Goal: Transaction & Acquisition: Purchase product/service

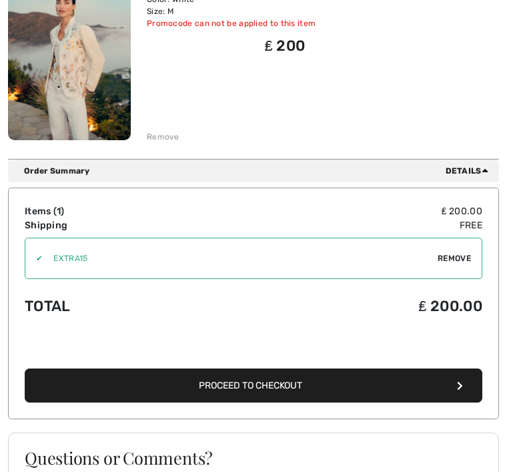
scroll to position [250, 0]
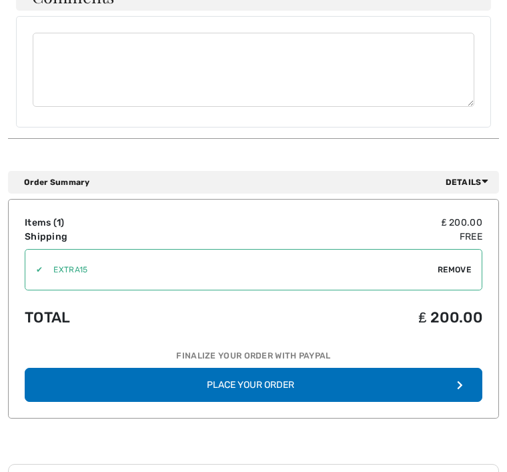
scroll to position [850, 0]
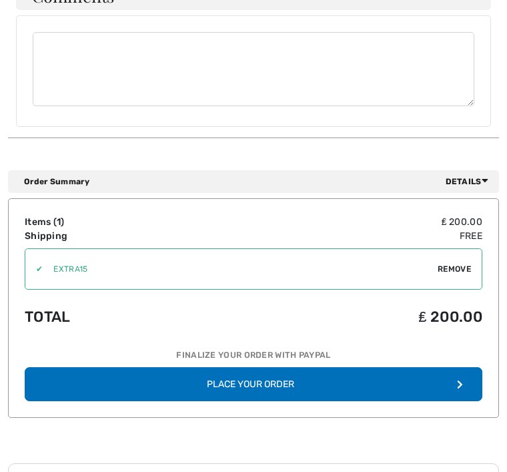
click at [268, 368] on button "Place Your Order" at bounding box center [254, 385] width 458 height 34
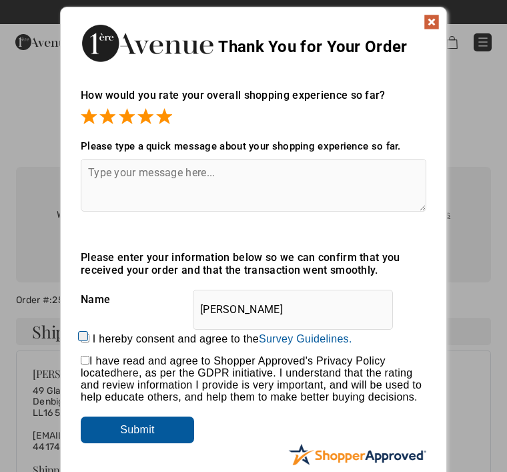
click at [165, 434] on input "Submit" at bounding box center [137, 429] width 113 height 27
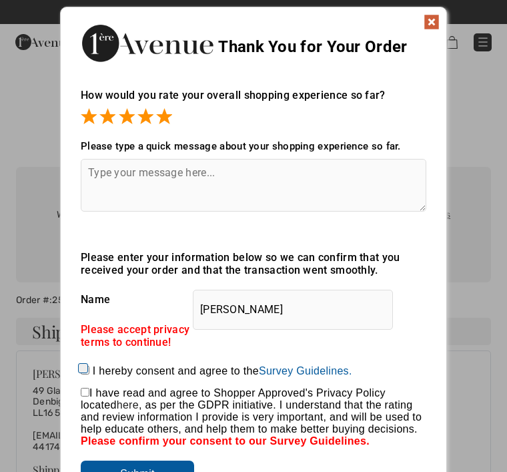
click at [89, 369] on input "I hereby consent and agree to the By submitting a review, you grant permission …" at bounding box center [85, 370] width 9 height 9
checkbox input "true"
click at [89, 396] on input "checkbox" at bounding box center [85, 392] width 9 height 9
checkbox input "true"
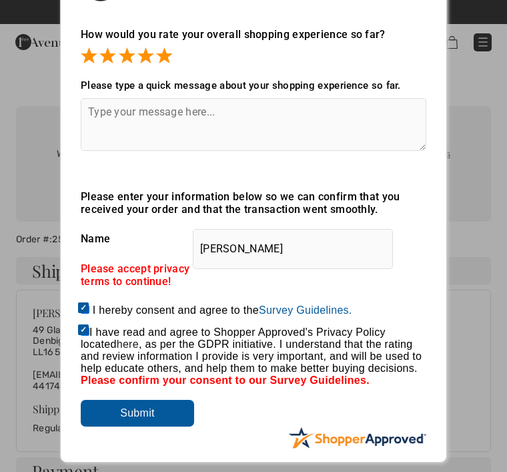
scroll to position [235, 0]
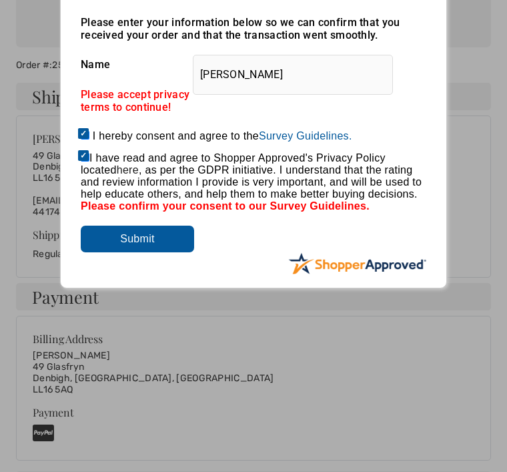
click at [159, 247] on input "Submit" at bounding box center [137, 239] width 113 height 27
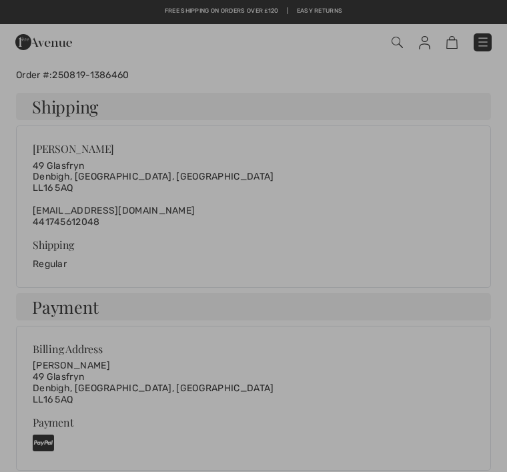
scroll to position [0, 0]
